Goal: Navigation & Orientation: Find specific page/section

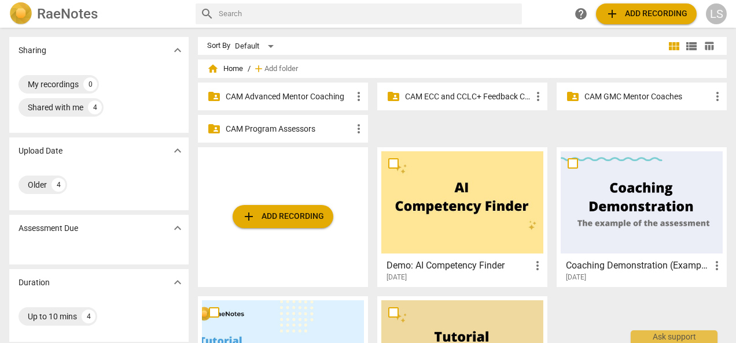
click at [305, 98] on p "CAM Advanced Mentor Coaching" at bounding box center [289, 97] width 126 height 12
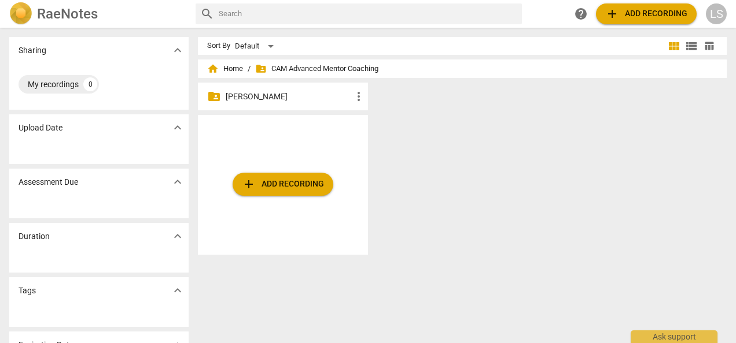
click at [323, 102] on p "[PERSON_NAME]" at bounding box center [289, 97] width 126 height 12
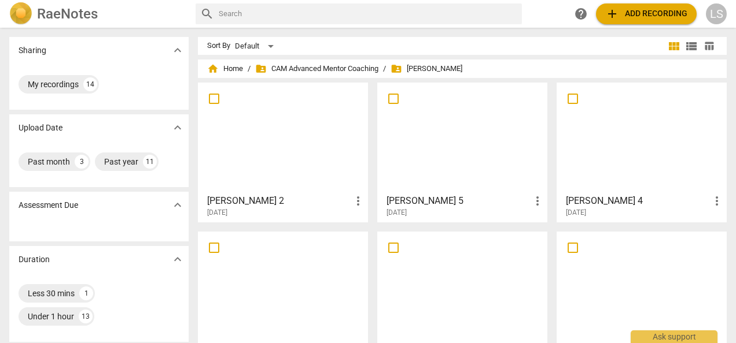
drag, startPoint x: 296, startPoint y: 172, endPoint x: 332, endPoint y: 139, distance: 48.7
click at [295, 172] on div at bounding box center [283, 138] width 162 height 102
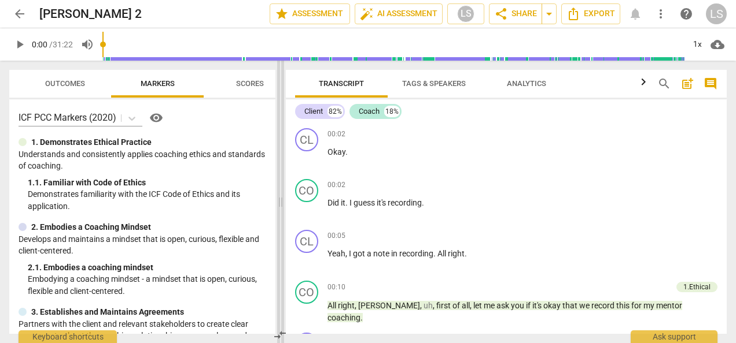
drag, startPoint x: 371, startPoint y: 202, endPoint x: 283, endPoint y: 193, distance: 88.4
click at [283, 193] on span at bounding box center [280, 202] width 7 height 283
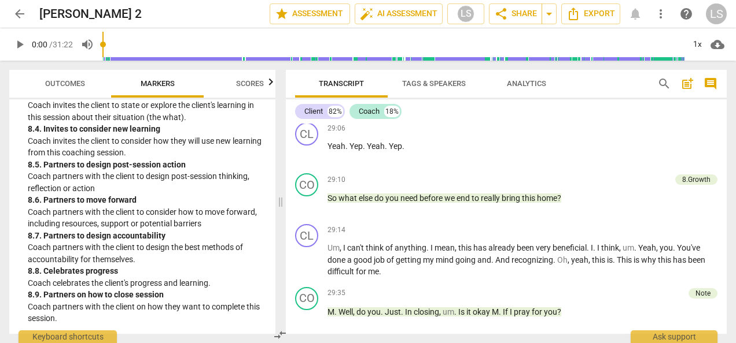
scroll to position [4914, 0]
